Goal: Check status: Check status

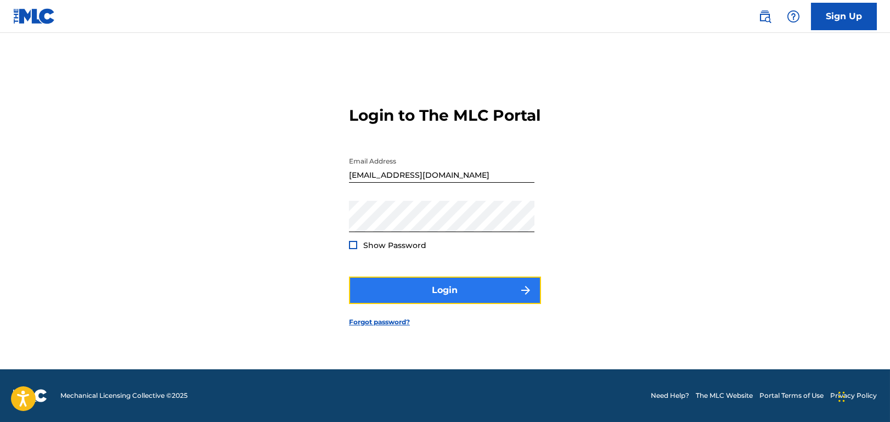
click at [446, 300] on button "Login" at bounding box center [445, 290] width 192 height 27
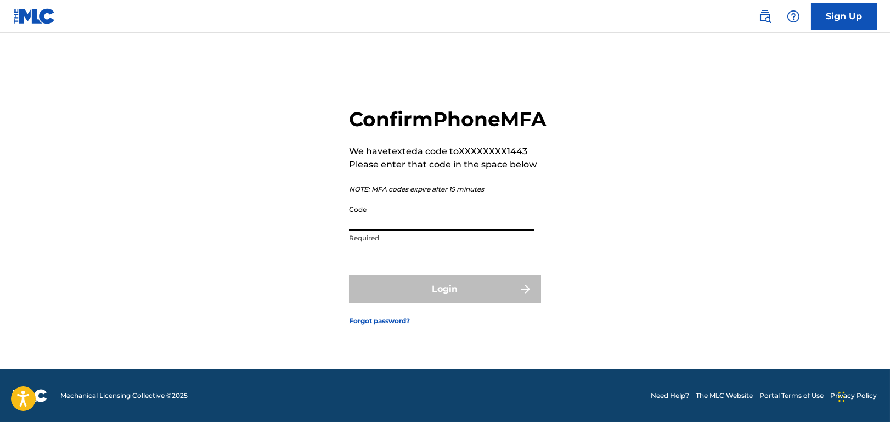
click at [456, 227] on input "Code" at bounding box center [442, 215] width 186 height 31
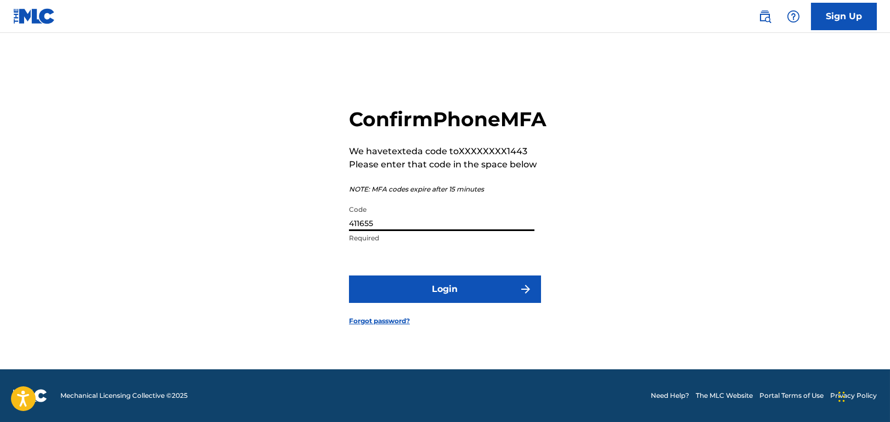
type input "411655"
click at [349, 276] on button "Login" at bounding box center [445, 289] width 192 height 27
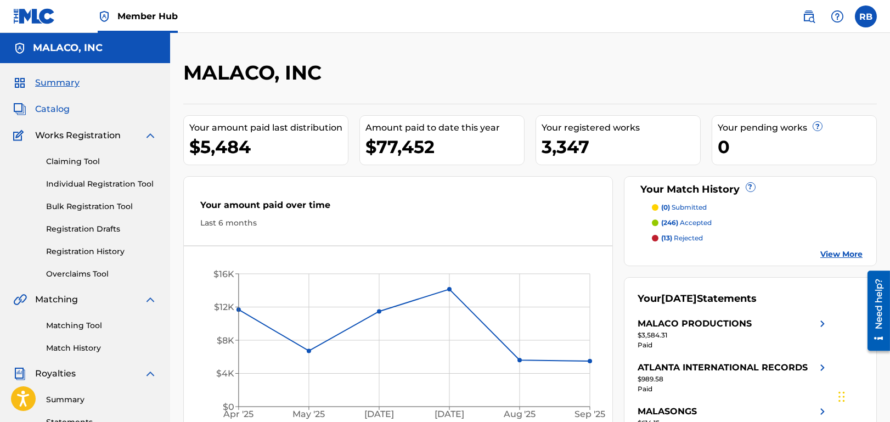
click at [51, 109] on span "Catalog" at bounding box center [52, 109] width 35 height 13
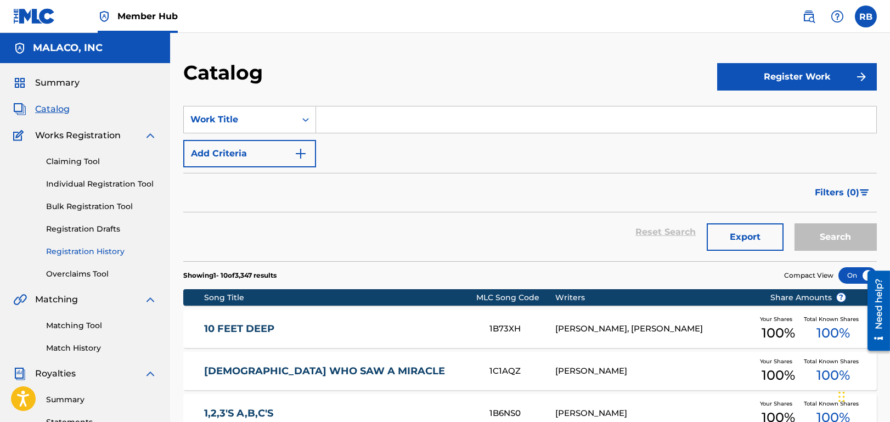
click at [82, 250] on link "Registration History" at bounding box center [101, 252] width 111 height 12
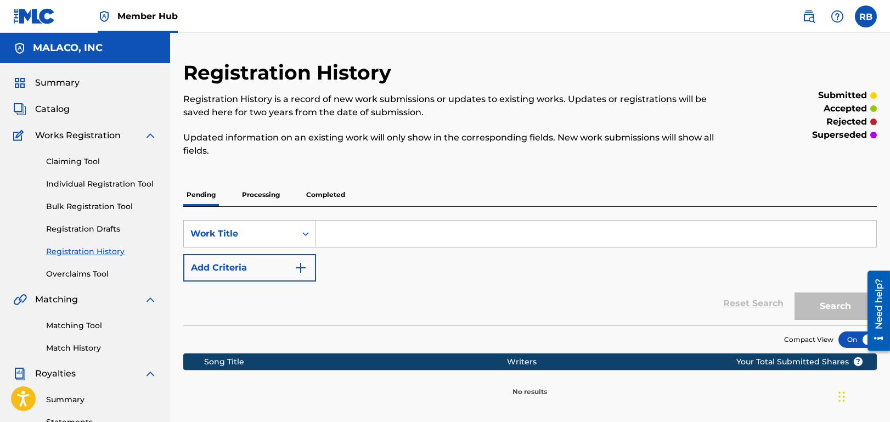
click at [254, 194] on p "Processing" at bounding box center [261, 194] width 44 height 23
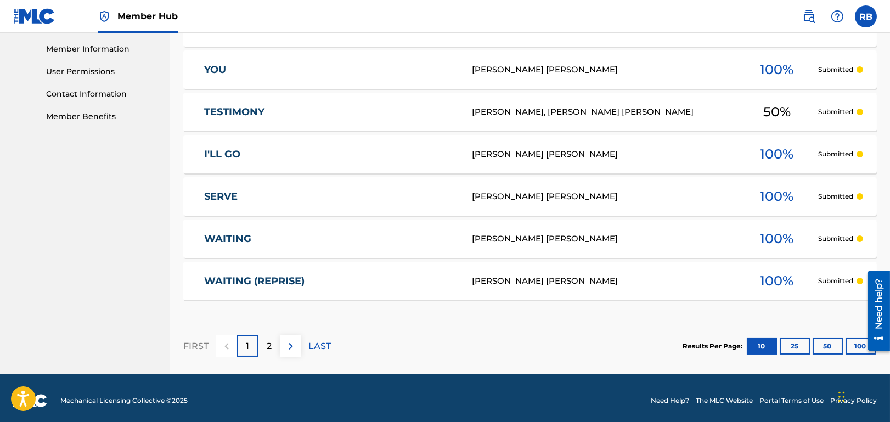
scroll to position [497, 0]
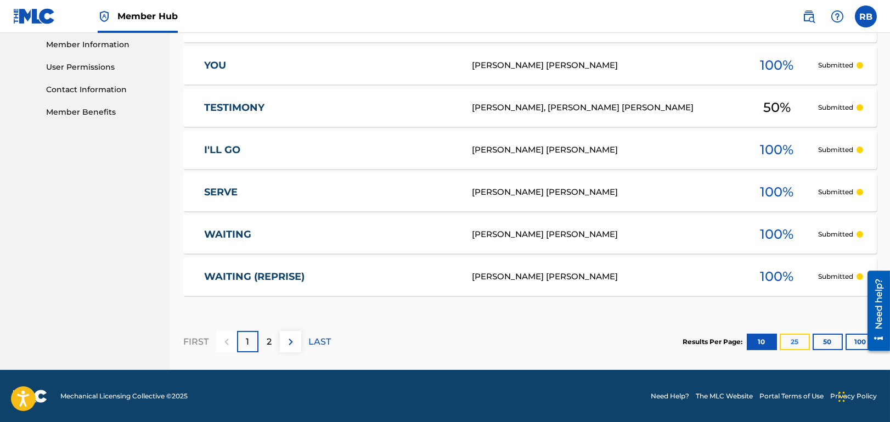
click at [789, 338] on button "25" at bounding box center [795, 342] width 30 height 16
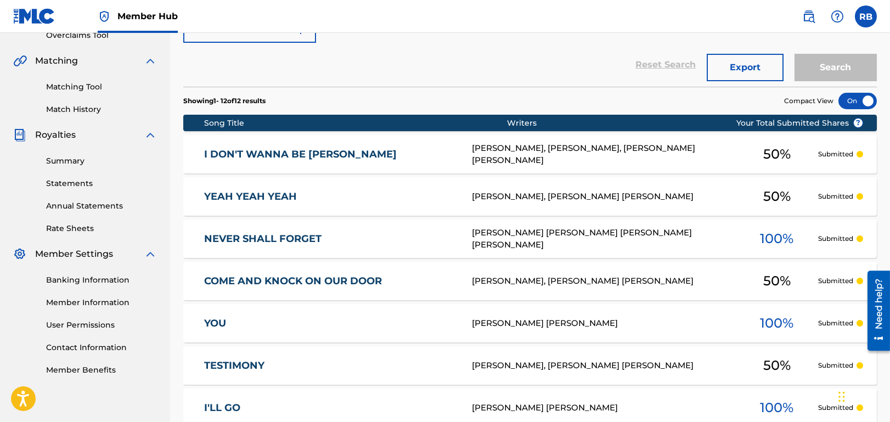
scroll to position [222, 0]
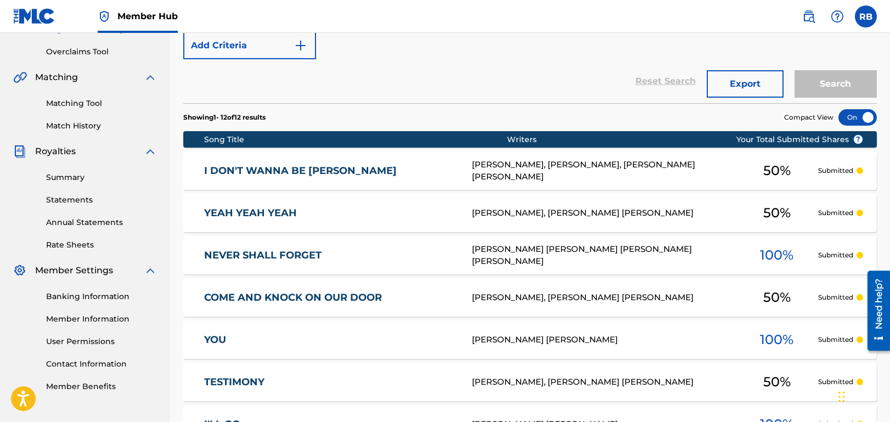
click at [854, 115] on div at bounding box center [858, 117] width 38 height 16
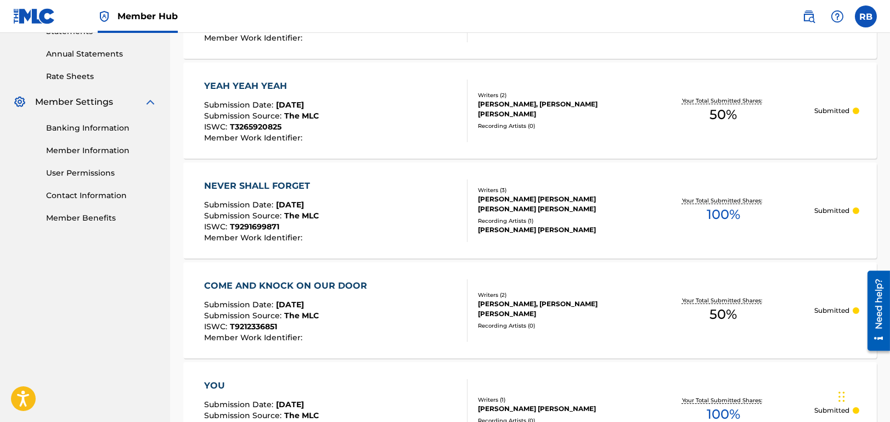
scroll to position [259, 0]
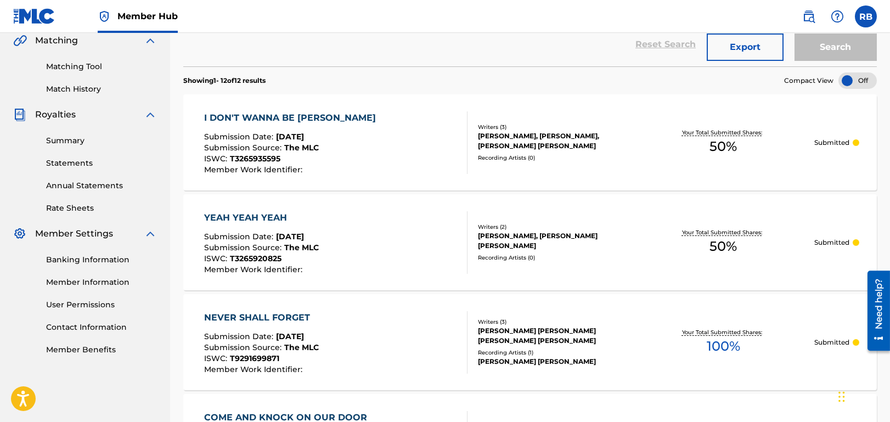
click at [859, 82] on div at bounding box center [858, 80] width 38 height 16
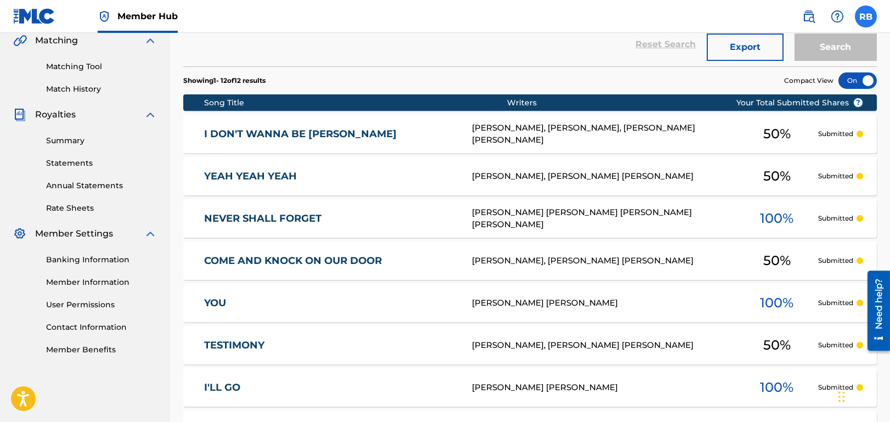
click at [868, 15] on label at bounding box center [866, 16] width 22 height 22
click at [866, 16] on input "RB [PERSON_NAME] [EMAIL_ADDRESS][DOMAIN_NAME] Notification Preferences Profile …" at bounding box center [866, 16] width 0 height 0
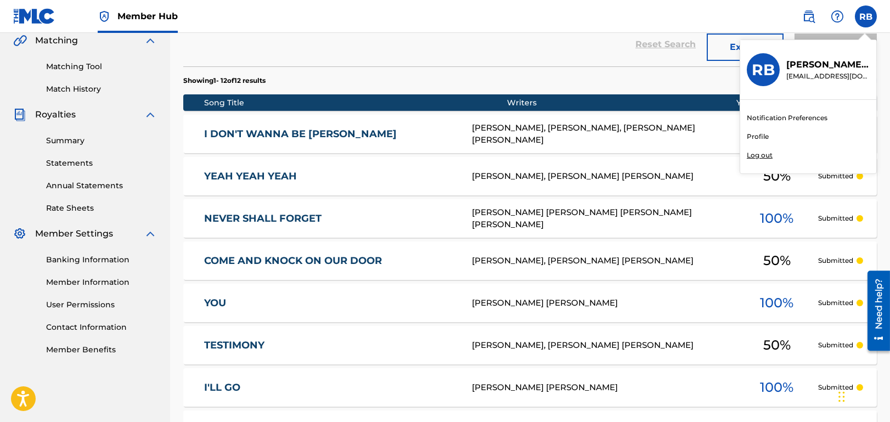
click at [757, 154] on p "Log out" at bounding box center [760, 155] width 26 height 10
click at [866, 16] on input "RB [PERSON_NAME] [EMAIL_ADDRESS][DOMAIN_NAME] Notification Preferences Profile …" at bounding box center [866, 16] width 0 height 0
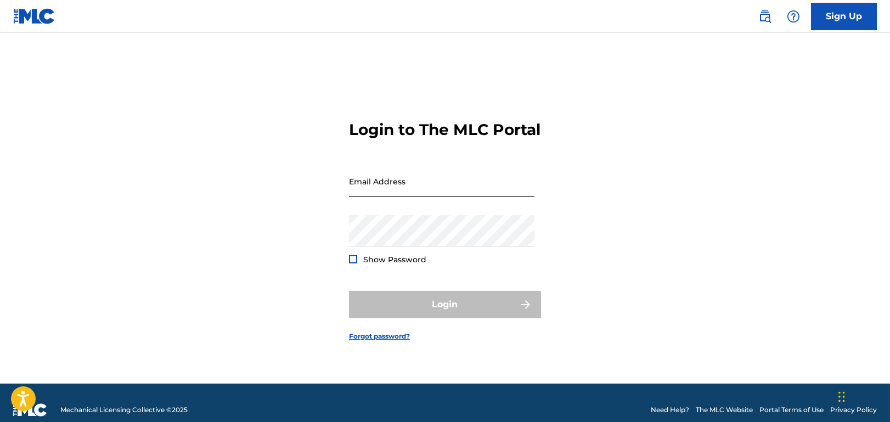
click at [436, 185] on input "Email Address" at bounding box center [442, 181] width 186 height 31
type input "[EMAIL_ADDRESS][DOMAIN_NAME]"
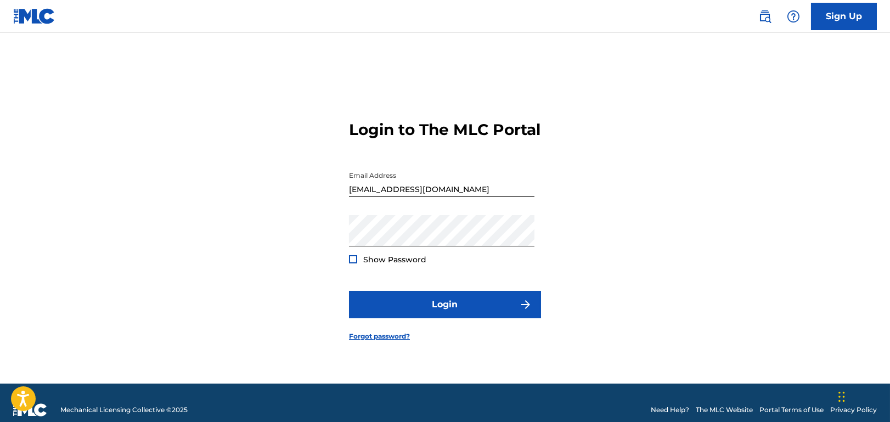
click at [411, 257] on div "Password Show Password" at bounding box center [442, 239] width 186 height 49
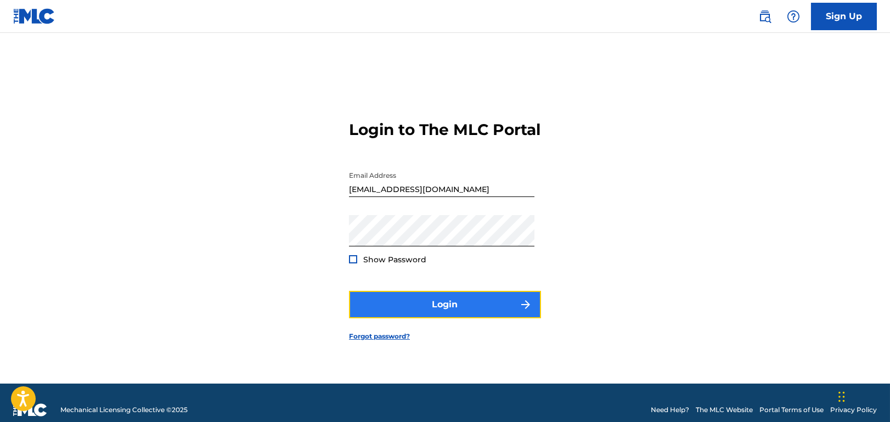
click at [461, 318] on button "Login" at bounding box center [445, 304] width 192 height 27
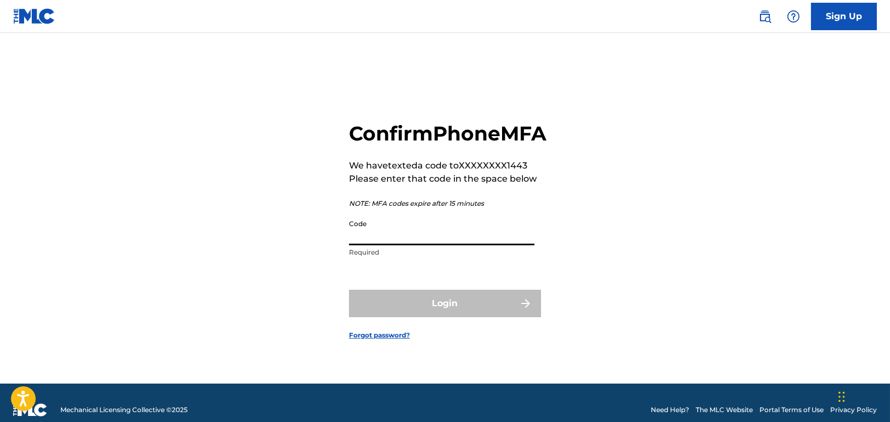
click at [389, 243] on input "Code" at bounding box center [442, 229] width 186 height 31
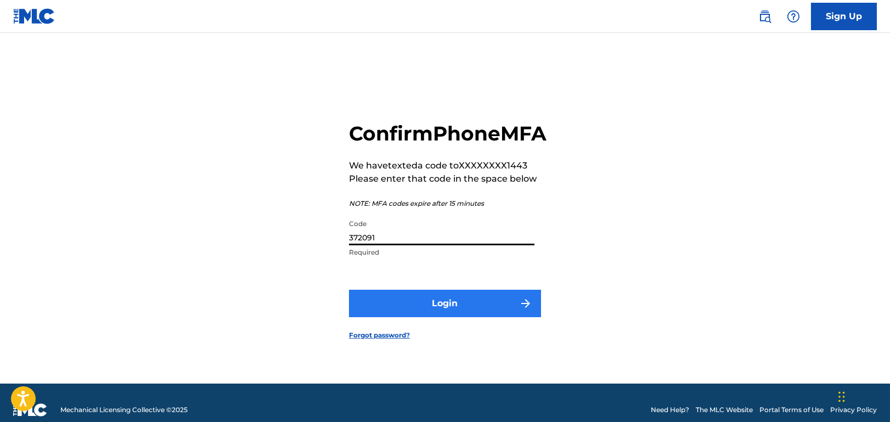
type input "372091"
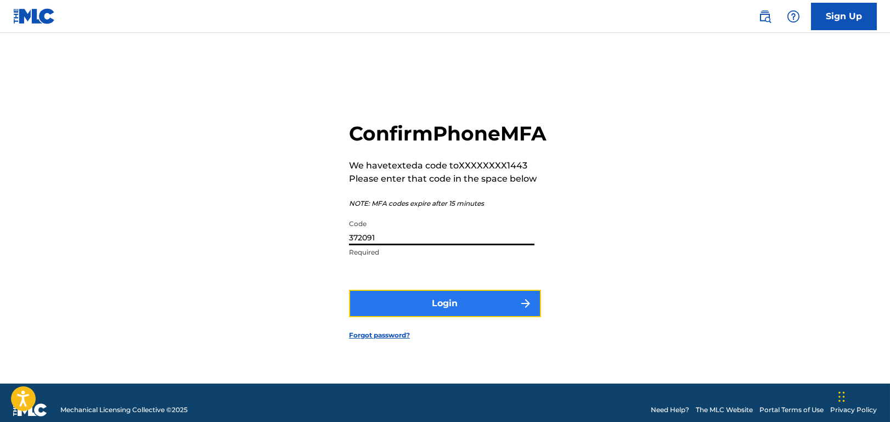
click at [463, 317] on button "Login" at bounding box center [445, 303] width 192 height 27
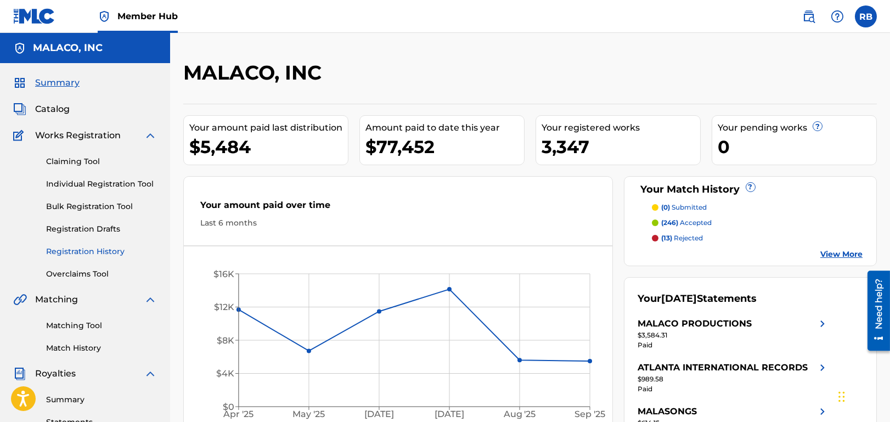
click at [88, 252] on link "Registration History" at bounding box center [101, 252] width 111 height 12
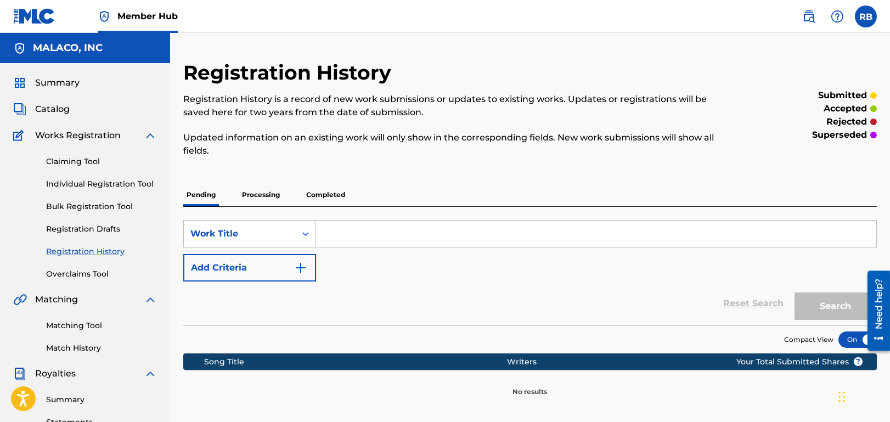
click at [257, 191] on p "Processing" at bounding box center [261, 194] width 44 height 23
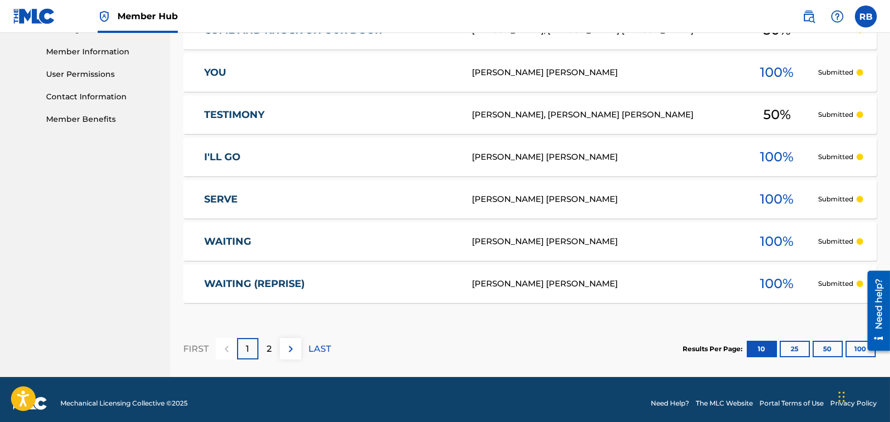
scroll to position [494, 0]
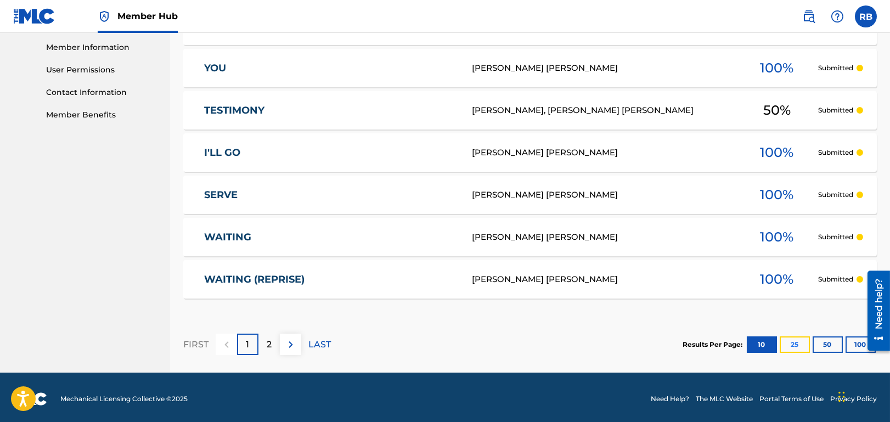
click at [794, 345] on button "25" at bounding box center [795, 345] width 30 height 16
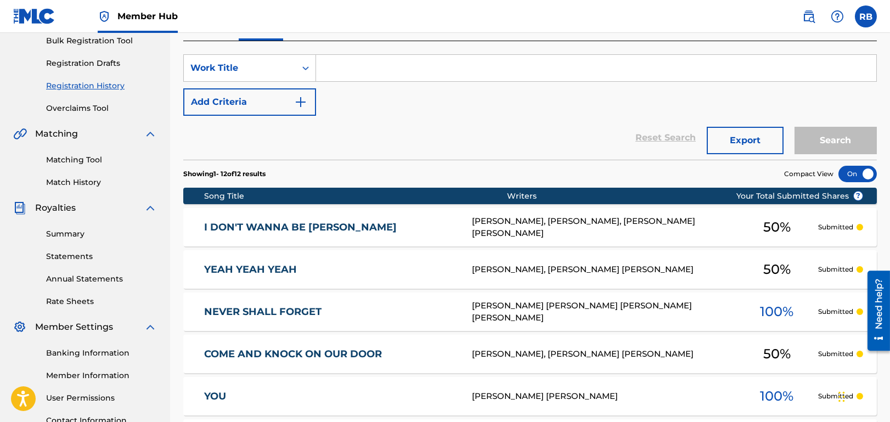
scroll to position [82, 0]
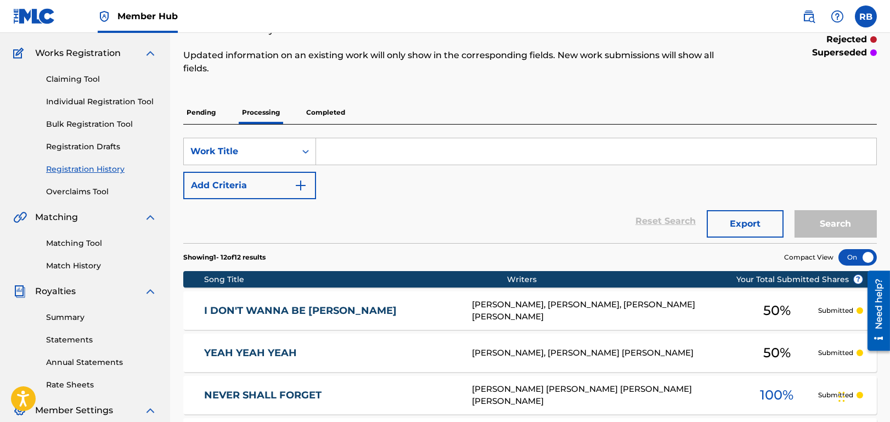
click at [341, 114] on p "Completed" at bounding box center [326, 112] width 46 height 23
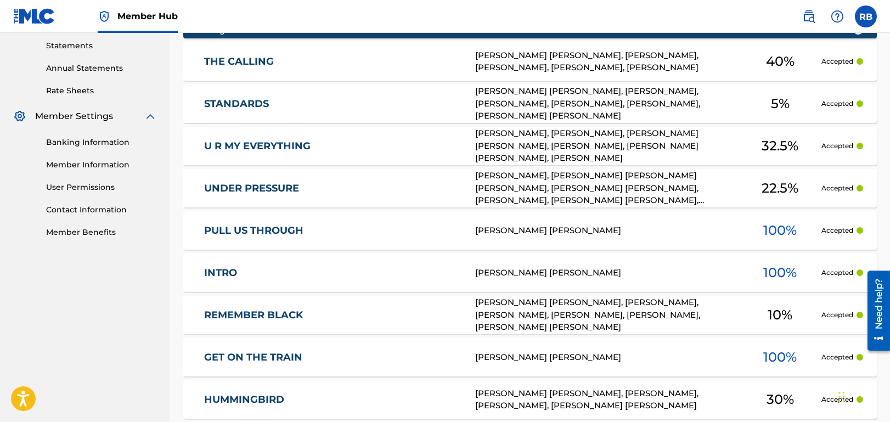
scroll to position [322, 0]
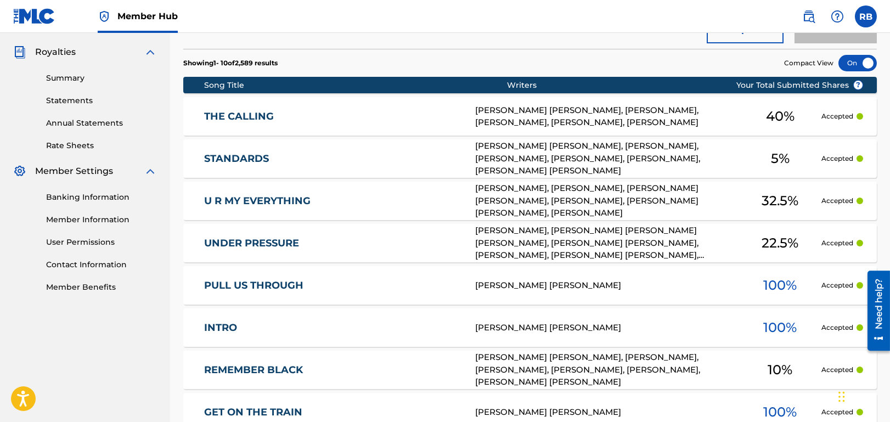
click at [245, 116] on link "THE CALLING" at bounding box center [332, 116] width 257 height 13
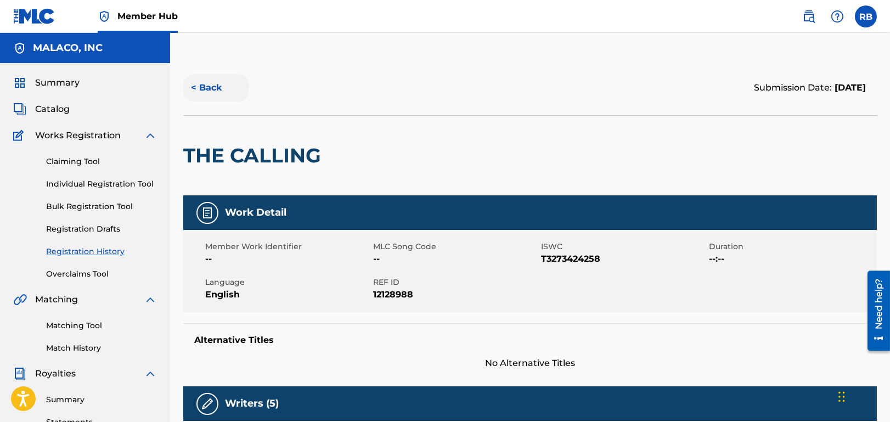
click at [212, 86] on button "< Back" at bounding box center [216, 87] width 66 height 27
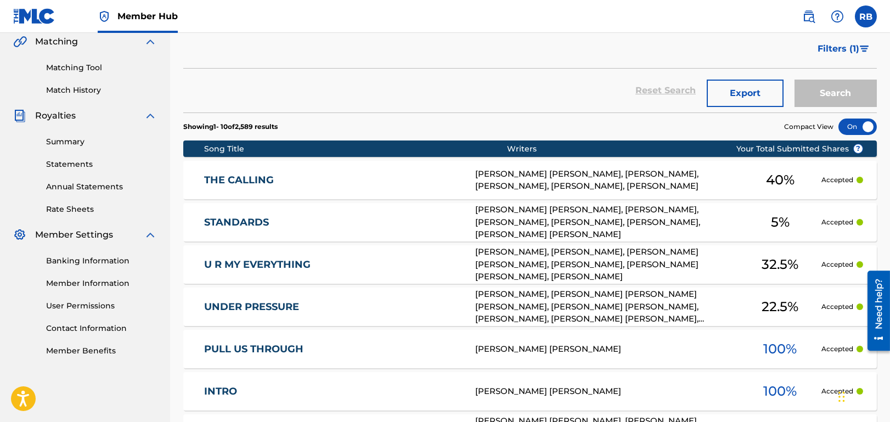
click at [272, 262] on link "U R MY EVERYTHING" at bounding box center [332, 265] width 257 height 13
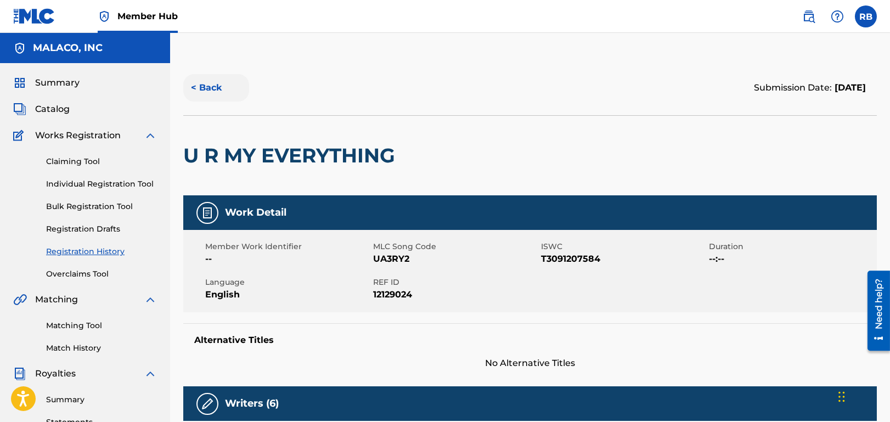
click at [211, 87] on button "< Back" at bounding box center [216, 87] width 66 height 27
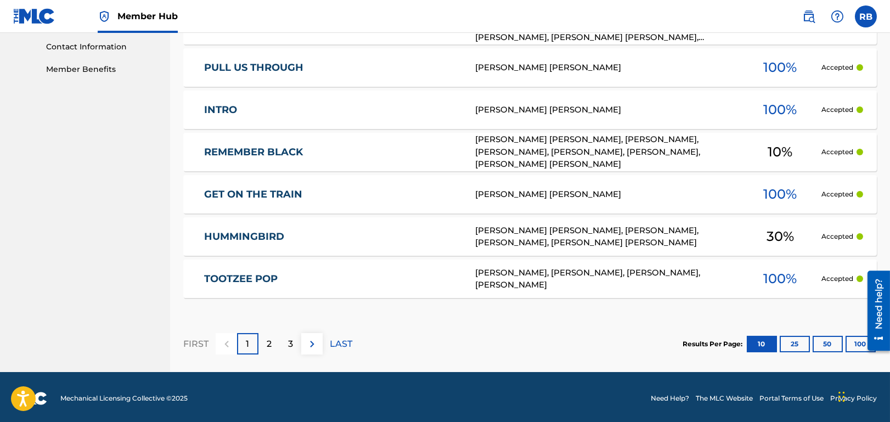
scroll to position [541, 0]
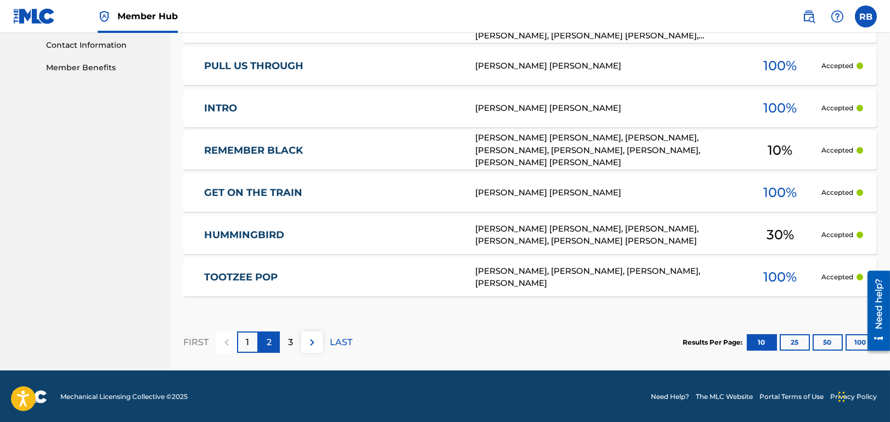
click at [267, 344] on p "2" at bounding box center [269, 342] width 5 height 13
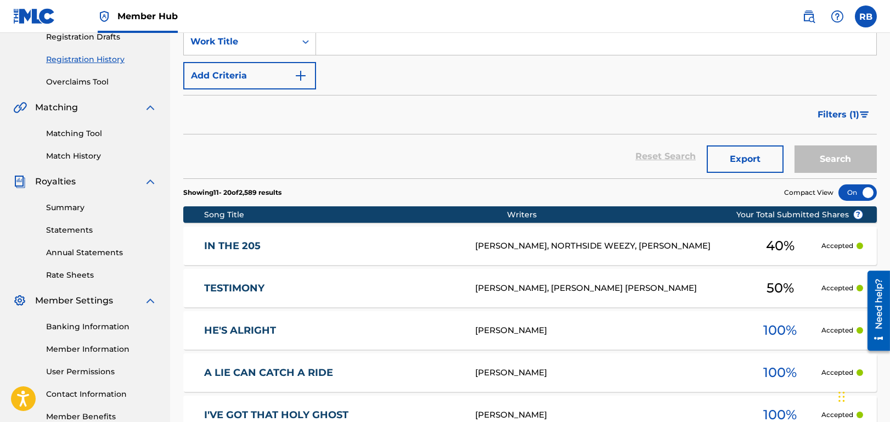
scroll to position [157, 0]
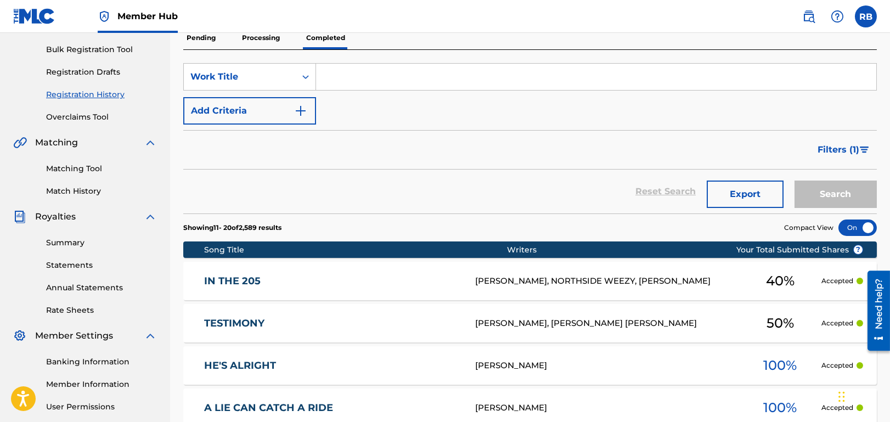
click at [265, 41] on p "Processing" at bounding box center [261, 37] width 44 height 23
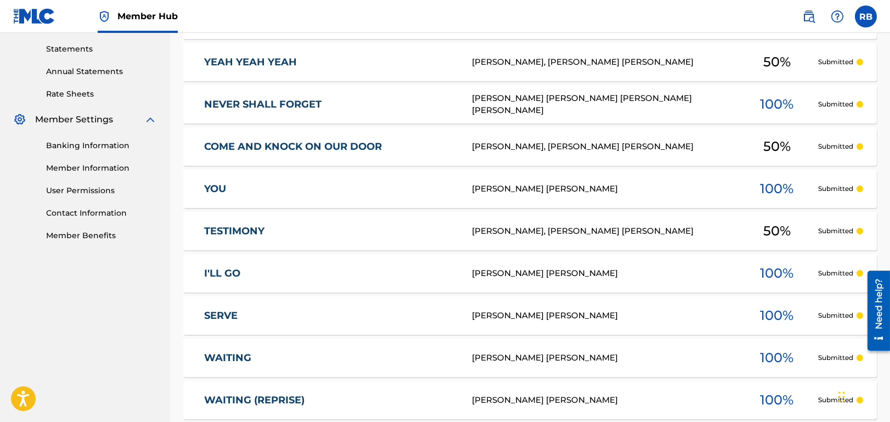
scroll to position [357, 0]
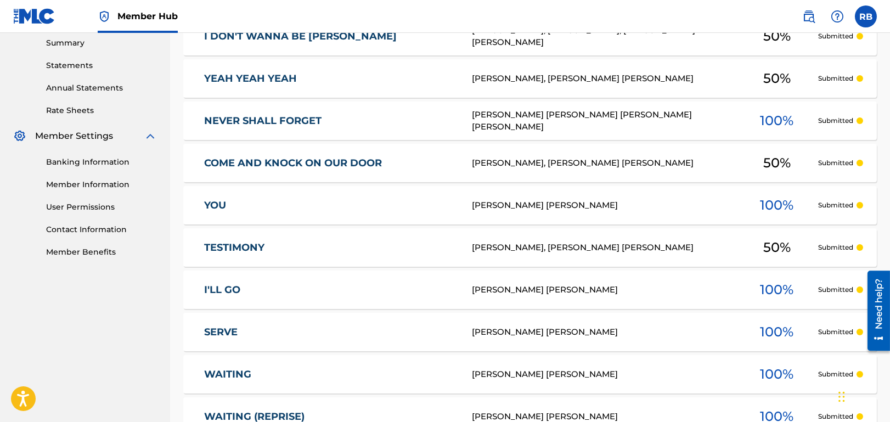
click at [275, 287] on link "I'LL GO" at bounding box center [331, 290] width 254 height 13
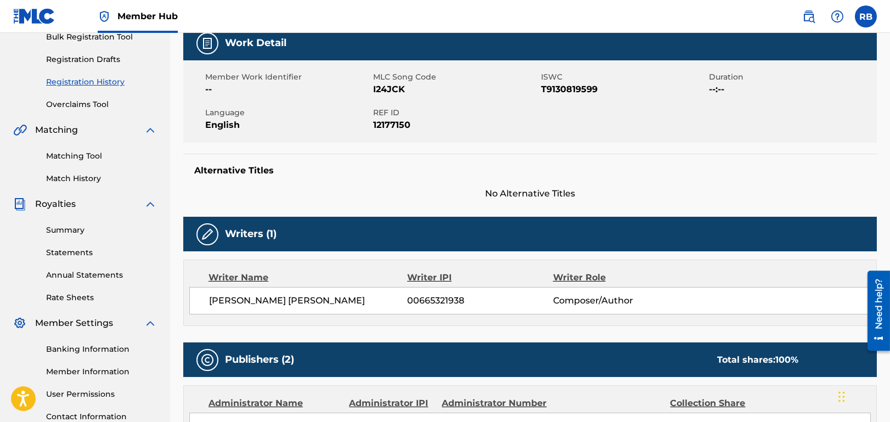
scroll to position [150, 0]
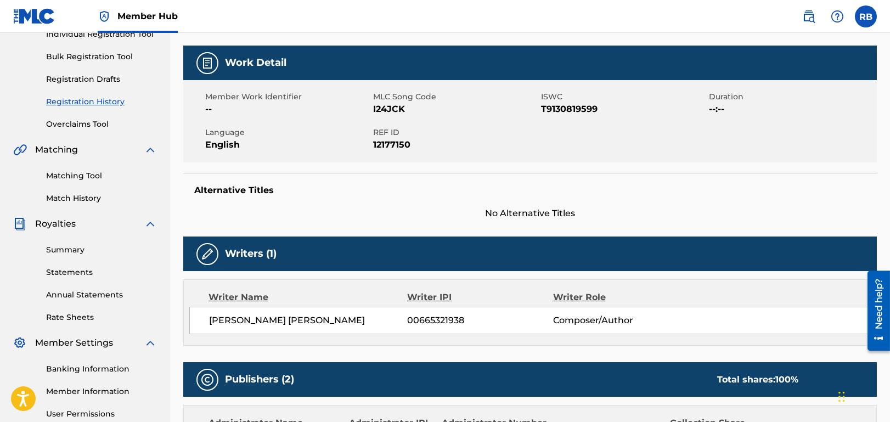
click at [392, 105] on span "I24JCK" at bounding box center [455, 109] width 165 height 13
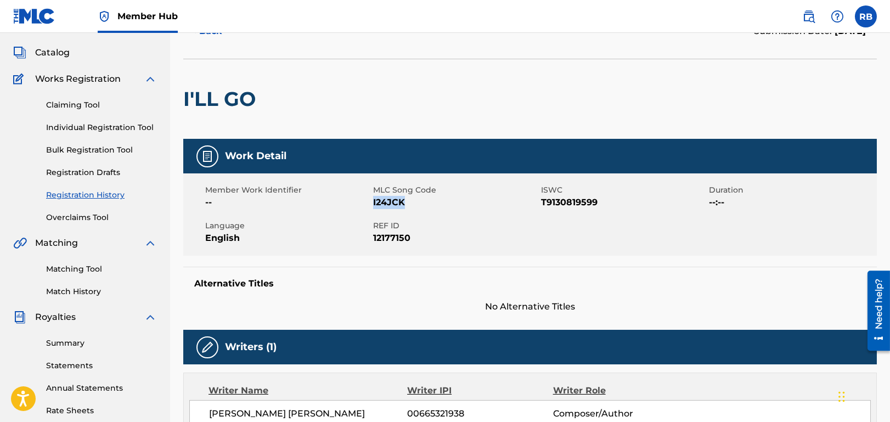
scroll to position [0, 0]
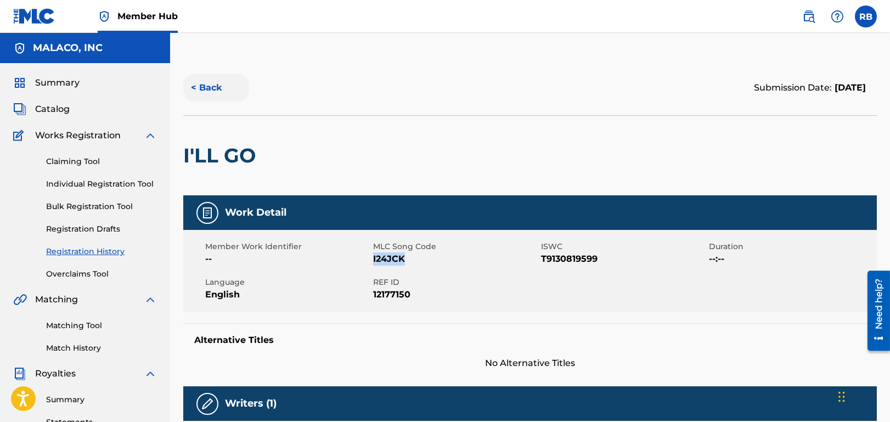
click at [204, 86] on button "< Back" at bounding box center [216, 87] width 66 height 27
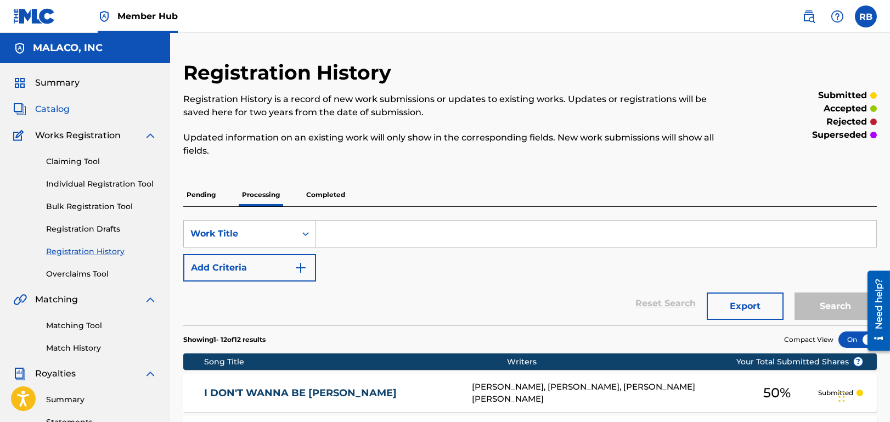
click at [47, 112] on span "Catalog" at bounding box center [52, 109] width 35 height 13
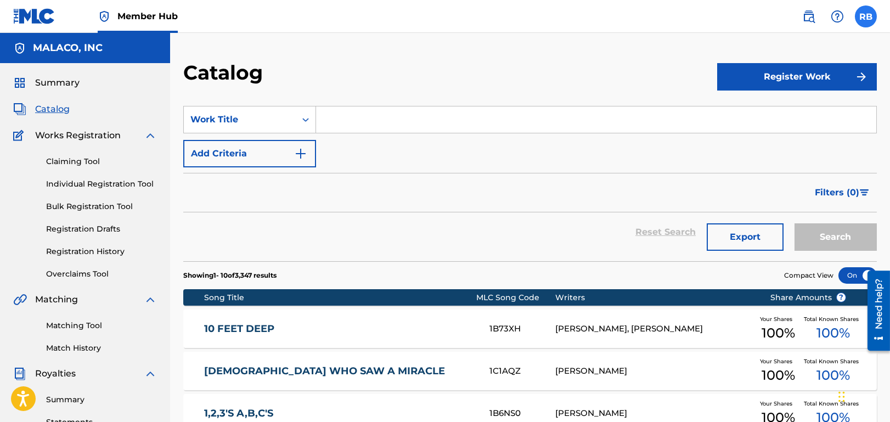
click at [872, 18] on label at bounding box center [866, 16] width 22 height 22
click at [866, 16] on input "RB [PERSON_NAME] [EMAIL_ADDRESS][DOMAIN_NAME] Notification Preferences Profile …" at bounding box center [866, 16] width 0 height 0
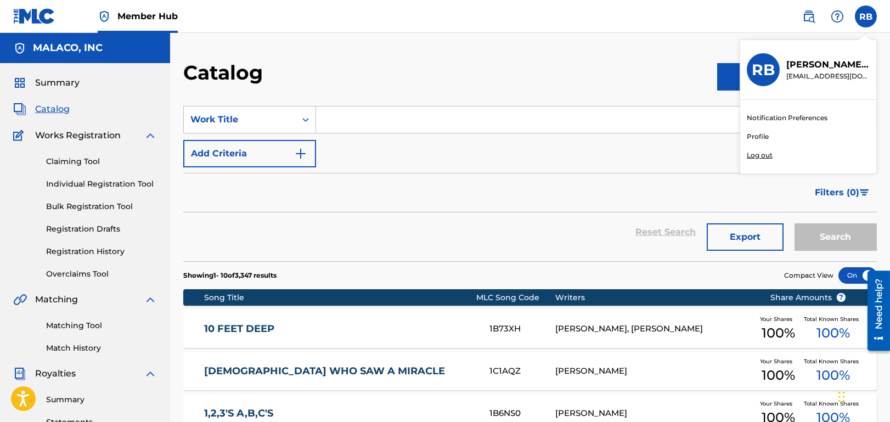
click at [755, 154] on p "Log out" at bounding box center [760, 155] width 26 height 10
click at [866, 16] on input "RB [PERSON_NAME] [EMAIL_ADDRESS][DOMAIN_NAME] Notification Preferences Profile …" at bounding box center [866, 16] width 0 height 0
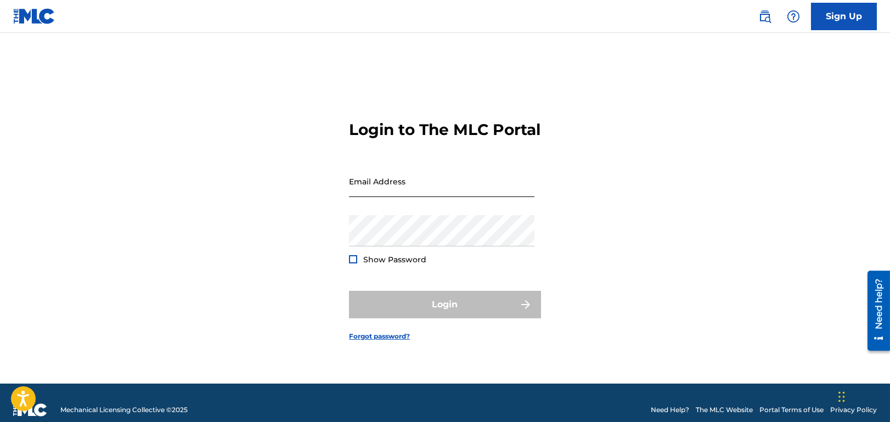
click at [456, 193] on input "Email Address" at bounding box center [442, 181] width 186 height 31
type input "d"
type input "[PERSON_NAME][EMAIL_ADDRESS][DOMAIN_NAME]"
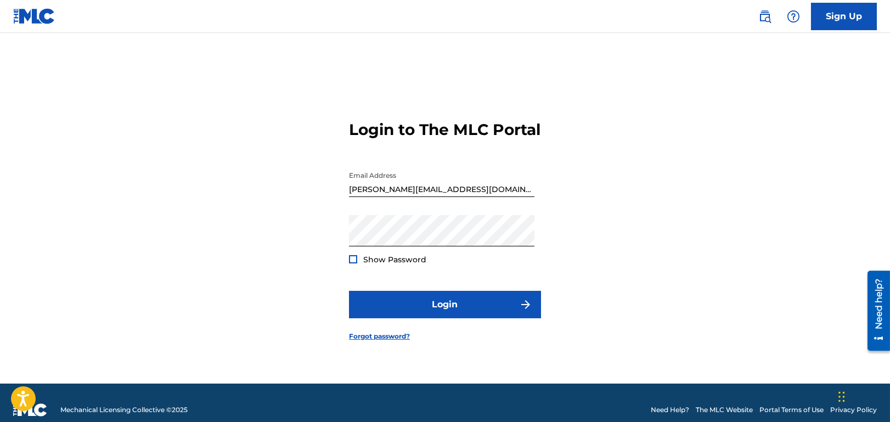
click at [351, 264] on div at bounding box center [353, 259] width 8 height 8
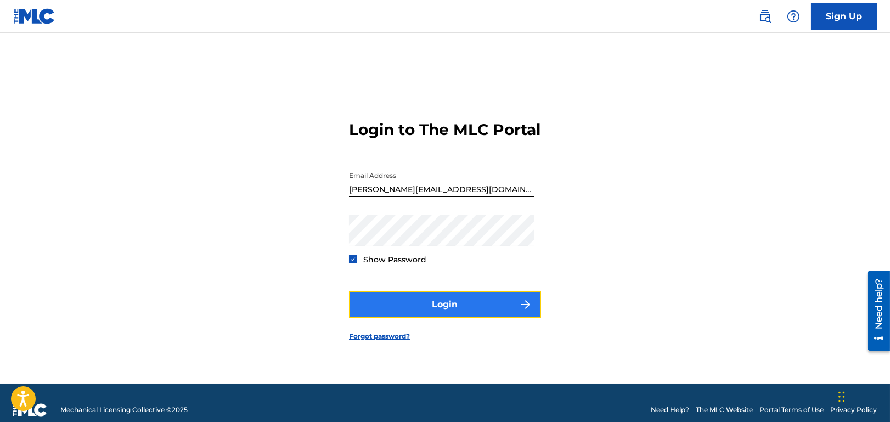
click at [460, 311] on button "Login" at bounding box center [445, 304] width 192 height 27
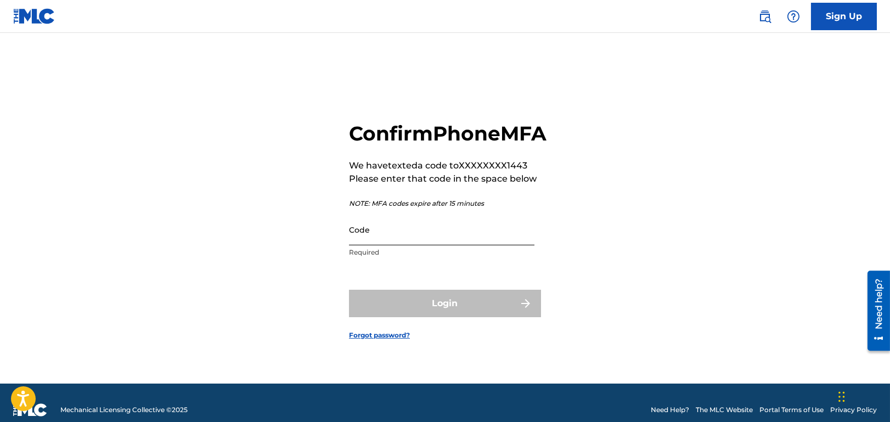
click at [484, 245] on input "Code" at bounding box center [442, 229] width 186 height 31
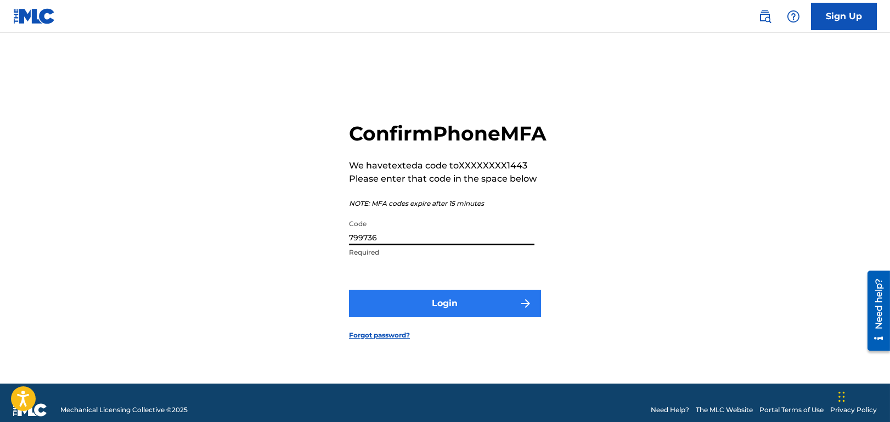
type input "799736"
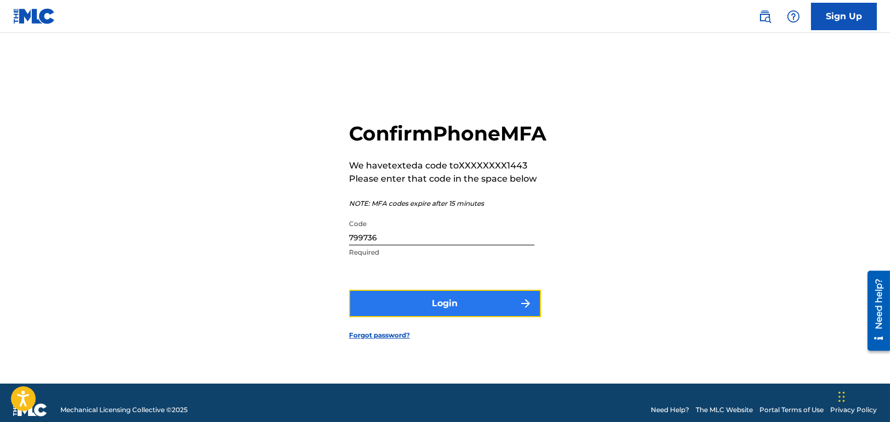
click at [479, 317] on button "Login" at bounding box center [445, 303] width 192 height 27
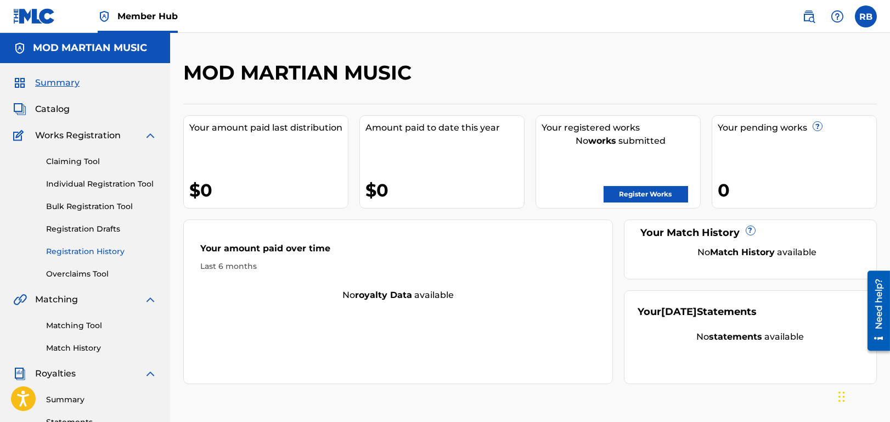
click at [75, 250] on link "Registration History" at bounding box center [101, 252] width 111 height 12
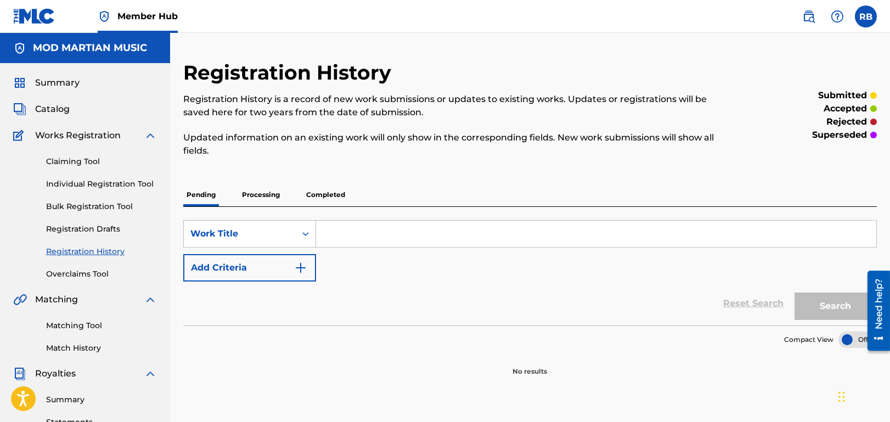
click at [259, 189] on p "Processing" at bounding box center [261, 194] width 44 height 23
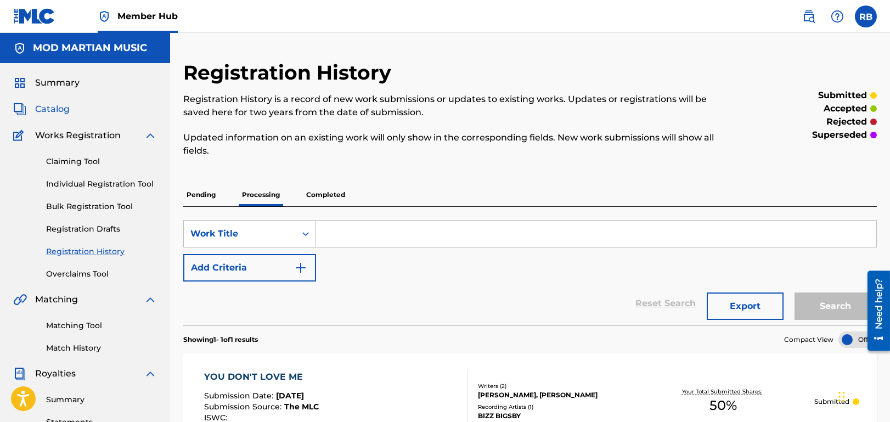
click at [52, 111] on span "Catalog" at bounding box center [52, 109] width 35 height 13
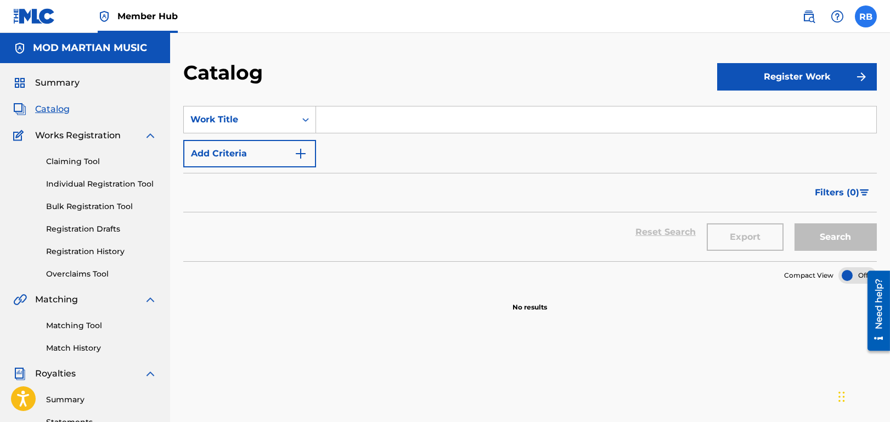
click at [873, 16] on label at bounding box center [866, 16] width 22 height 22
click at [866, 16] on input "RB [PERSON_NAME] [PERSON_NAME][EMAIL_ADDRESS][DOMAIN_NAME] Notification Prefere…" at bounding box center [866, 16] width 0 height 0
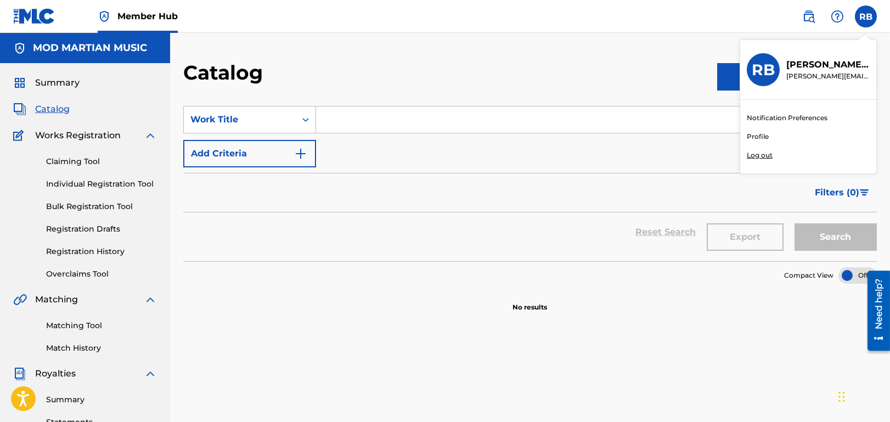
click at [766, 158] on p "Log out" at bounding box center [760, 155] width 26 height 10
click at [866, 16] on input "RB [PERSON_NAME] [PERSON_NAME][EMAIL_ADDRESS][DOMAIN_NAME] Notification Prefere…" at bounding box center [866, 16] width 0 height 0
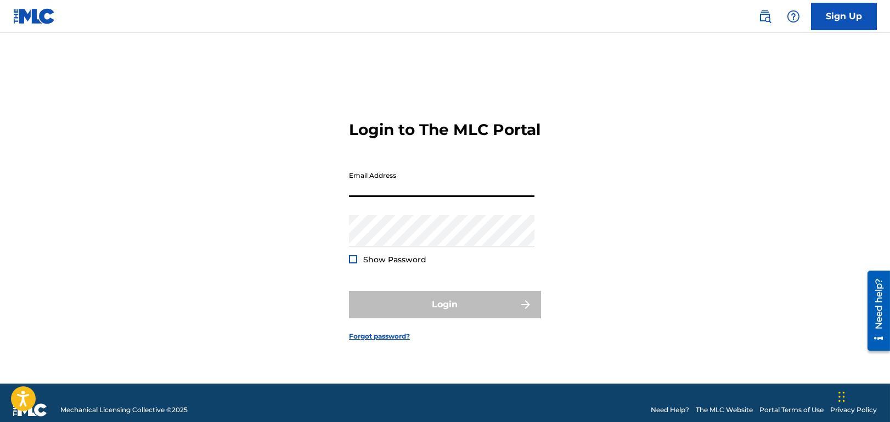
click at [393, 197] on input "Email Address" at bounding box center [442, 181] width 186 height 31
type input "[EMAIL_ADDRESS][DOMAIN_NAME]"
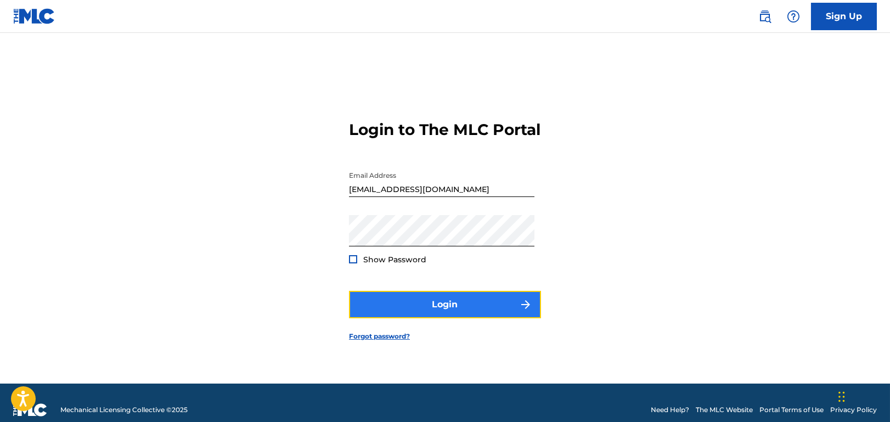
click at [418, 314] on button "Login" at bounding box center [445, 304] width 192 height 27
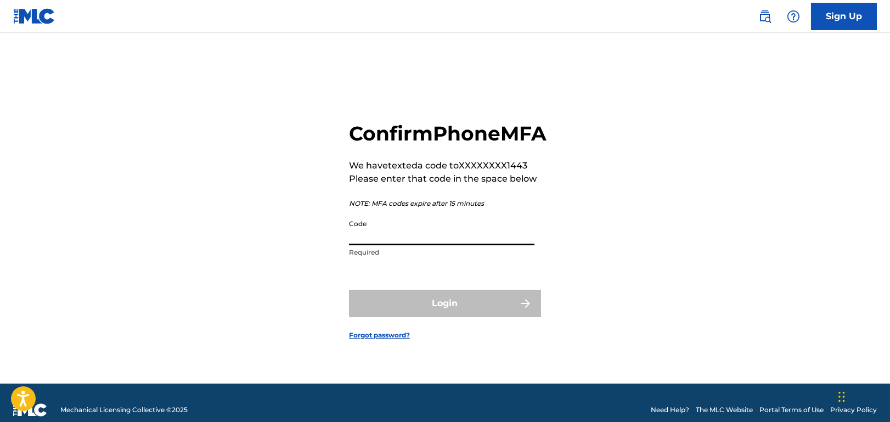
click at [436, 245] on input "Code" at bounding box center [442, 229] width 186 height 31
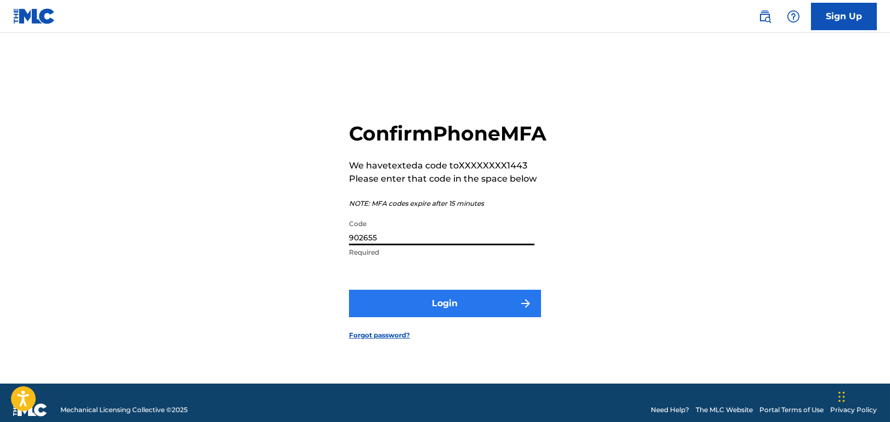
type input "902655"
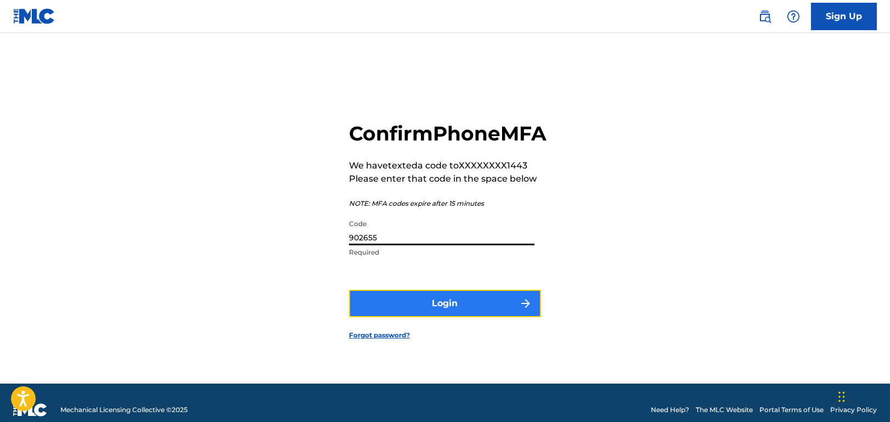
click at [447, 317] on button "Login" at bounding box center [445, 303] width 192 height 27
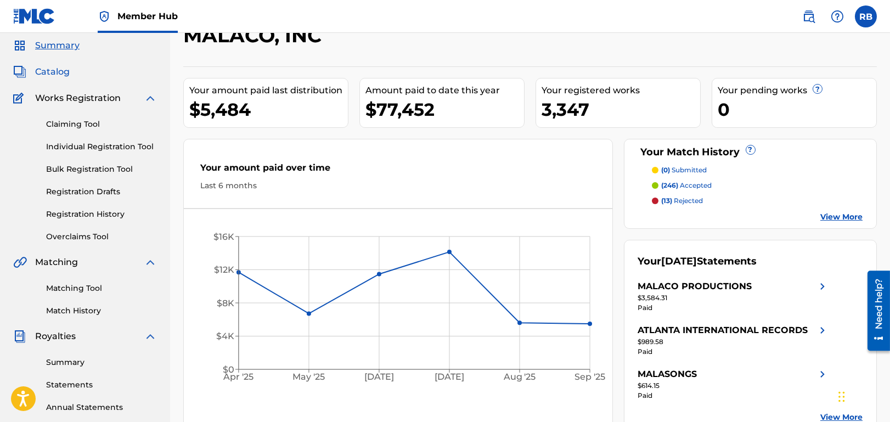
scroll to position [55, 0]
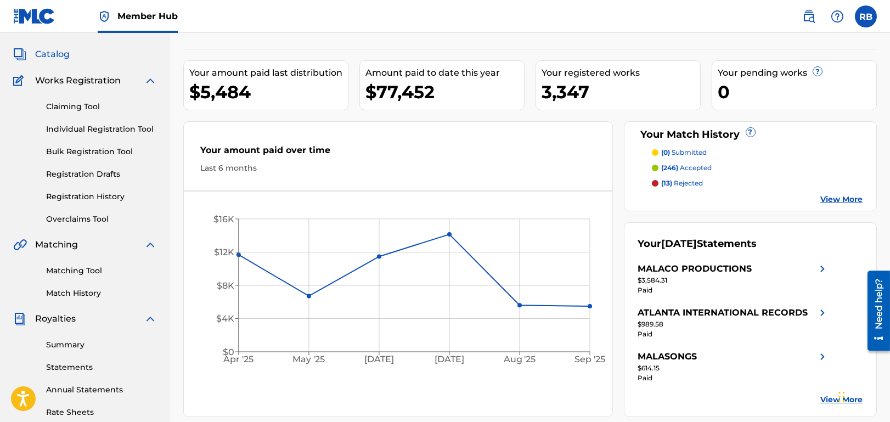
click at [59, 55] on span "Catalog" at bounding box center [52, 54] width 35 height 13
